Goal: Transaction & Acquisition: Purchase product/service

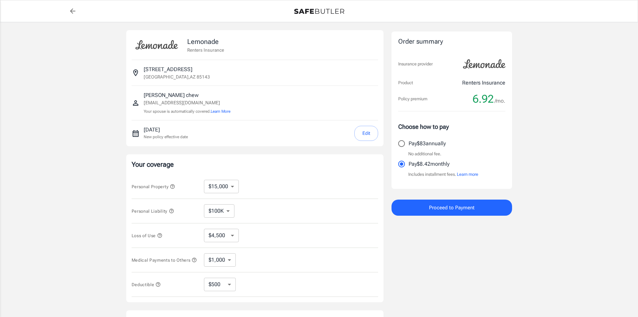
select select "15000"
select select "500"
click at [235, 186] on select "$10,000 $15,000 $20,000 $25,000 $30,000 $40,000 $50,000 $100K $150K $200K $250K" at bounding box center [221, 186] width 35 height 13
select select "40000"
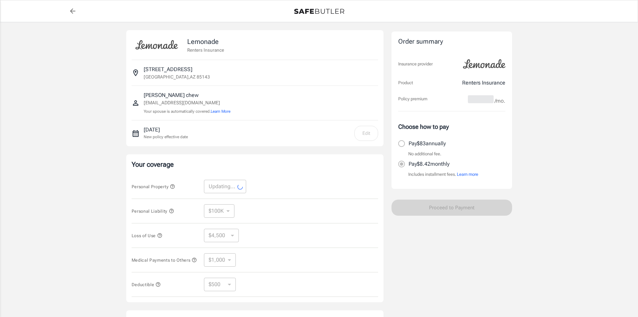
select select "40000"
select select "12000"
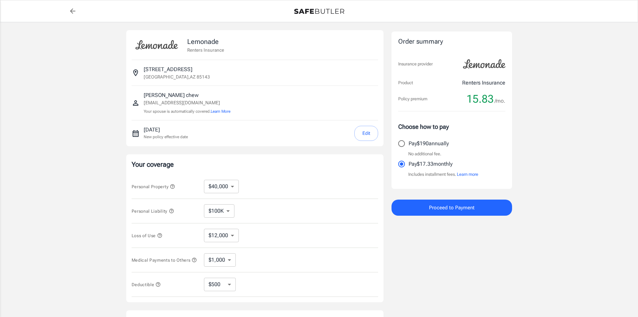
click at [229, 288] on select "$250 $500 $1,000 $2,500" at bounding box center [220, 283] width 32 height 13
select select "250"
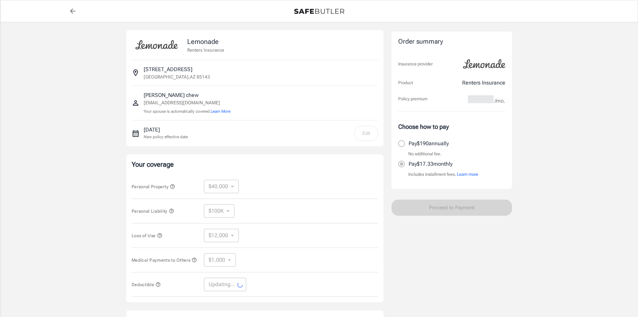
select select "250"
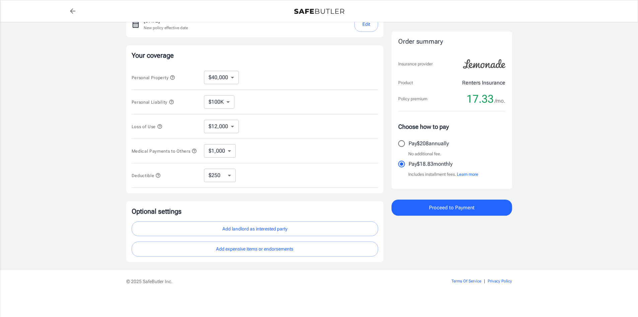
scroll to position [112, 0]
click at [444, 209] on span "Proceed to Payment" at bounding box center [452, 207] width 46 height 9
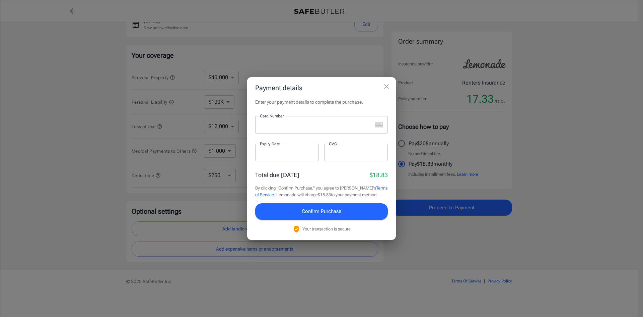
click at [385, 90] on icon "close" at bounding box center [387, 86] width 8 height 8
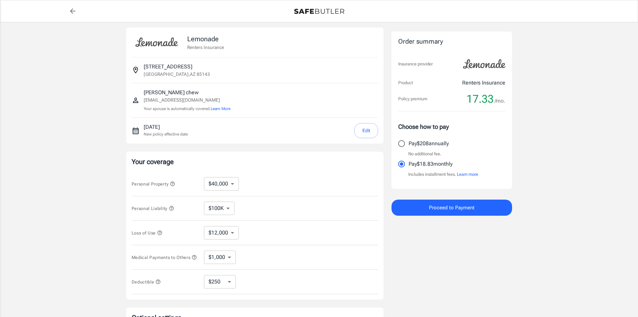
scroll to position [0, 0]
